Goal: Use online tool/utility: Utilize a website feature to perform a specific function

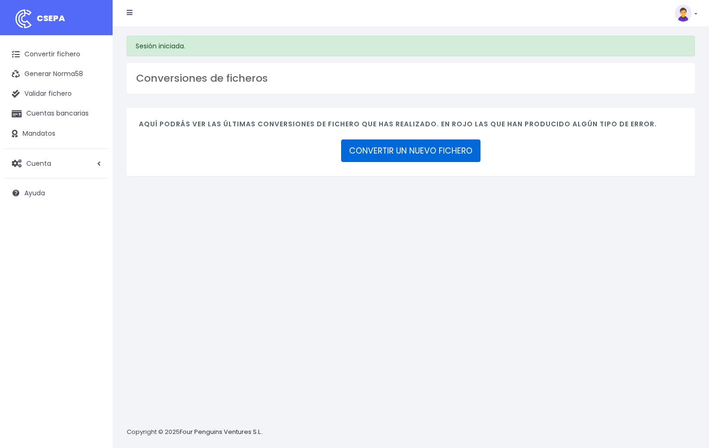
click at [435, 161] on link "CONVERTIR UN NUEVO FICHERO" at bounding box center [410, 150] width 139 height 23
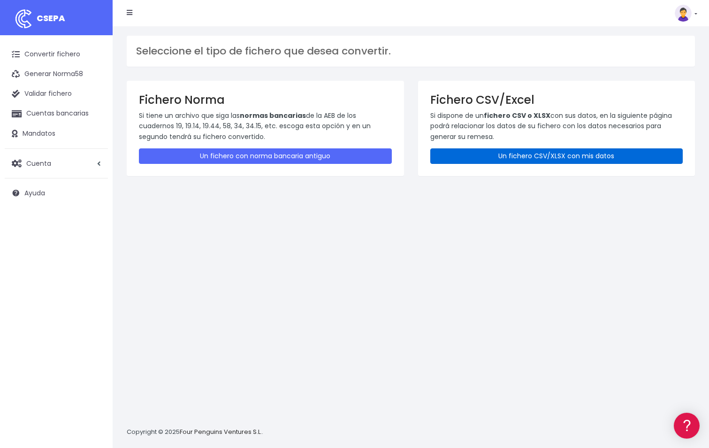
click at [459, 158] on link "Un fichero CSV/XLSX con mis datos" at bounding box center [556, 155] width 253 height 15
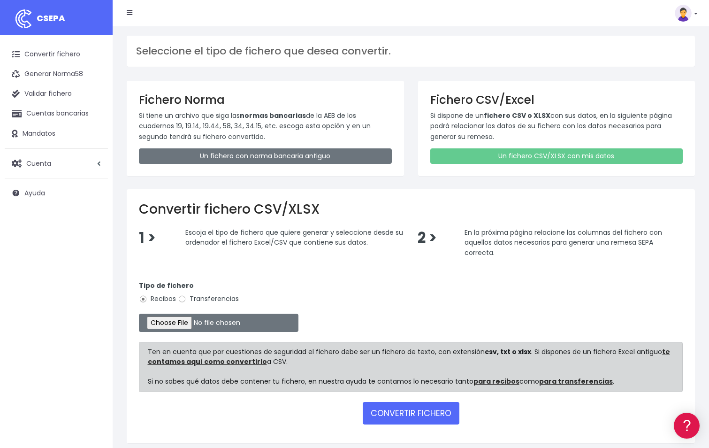
click at [171, 332] on form "Tipo de fichero Recibos Transferencias Ten en cuenta que por cuestiones de segu…" at bounding box center [411, 351] width 544 height 160
click at [173, 328] on input "file" at bounding box center [219, 322] width 160 height 18
type input "C:\fakepath\remesa mensuales Agosto 2025.xlsx"
click at [387, 407] on button "CONVERTIR FICHERO" at bounding box center [411, 413] width 97 height 23
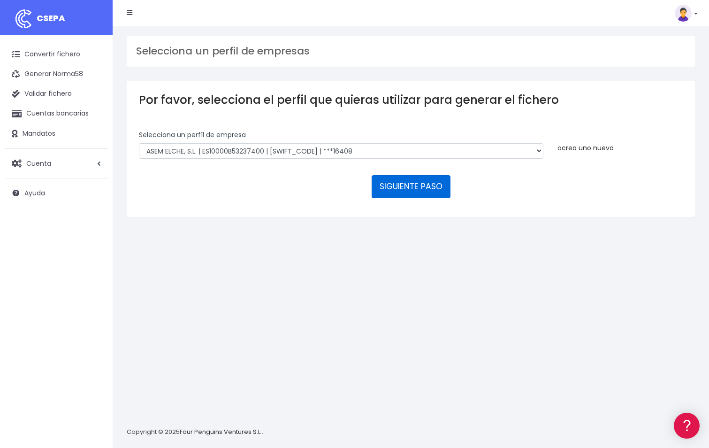
click at [389, 184] on button "SIGUIENTE PASO" at bounding box center [411, 186] width 79 height 23
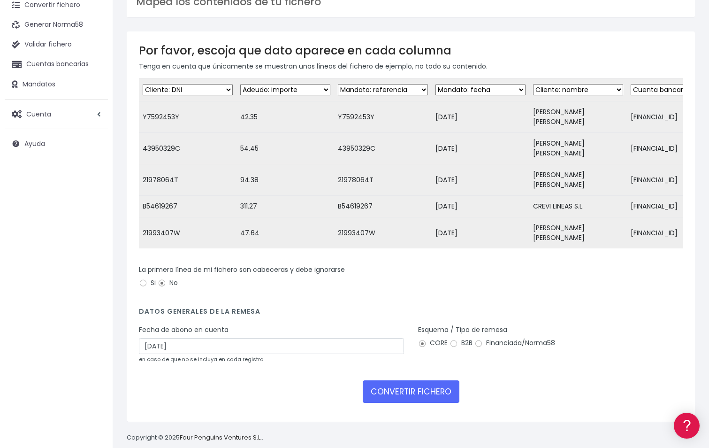
scroll to position [51, 0]
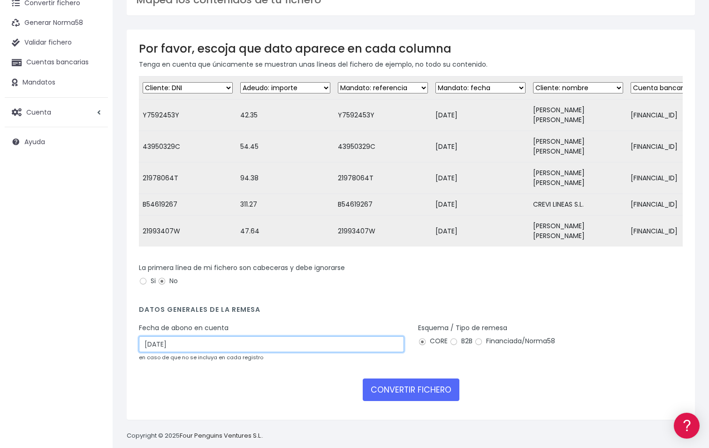
click at [203, 336] on input "28/08/2025" at bounding box center [271, 344] width 265 height 16
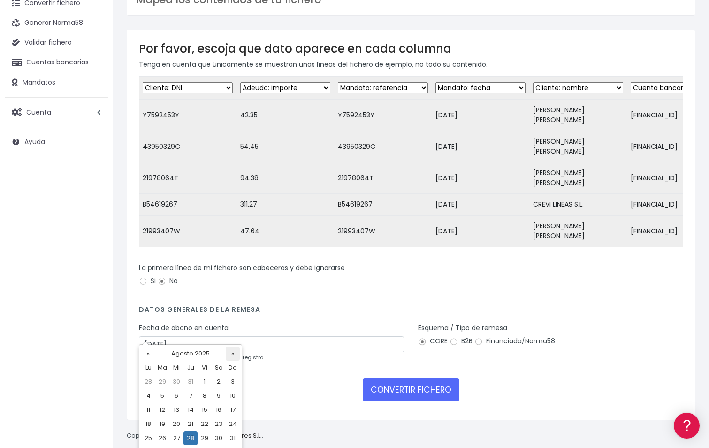
click at [234, 352] on th "»" at bounding box center [233, 353] width 14 height 14
click at [149, 398] on td "1" at bounding box center [148, 396] width 14 height 14
type input "01/09/2025"
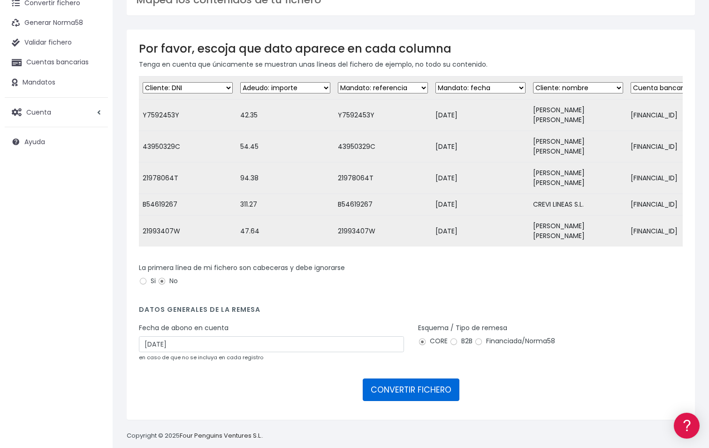
click at [401, 378] on button "CONVERTIR FICHERO" at bounding box center [411, 389] width 97 height 23
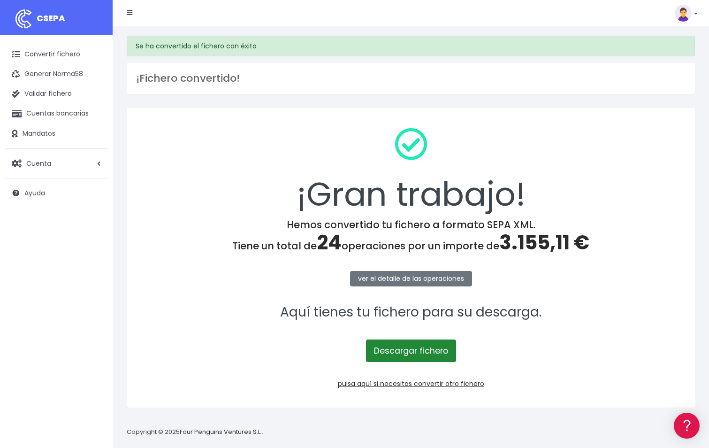
click at [386, 351] on link "Descargar fichero" at bounding box center [411, 350] width 90 height 23
